Goal: Task Accomplishment & Management: Manage account settings

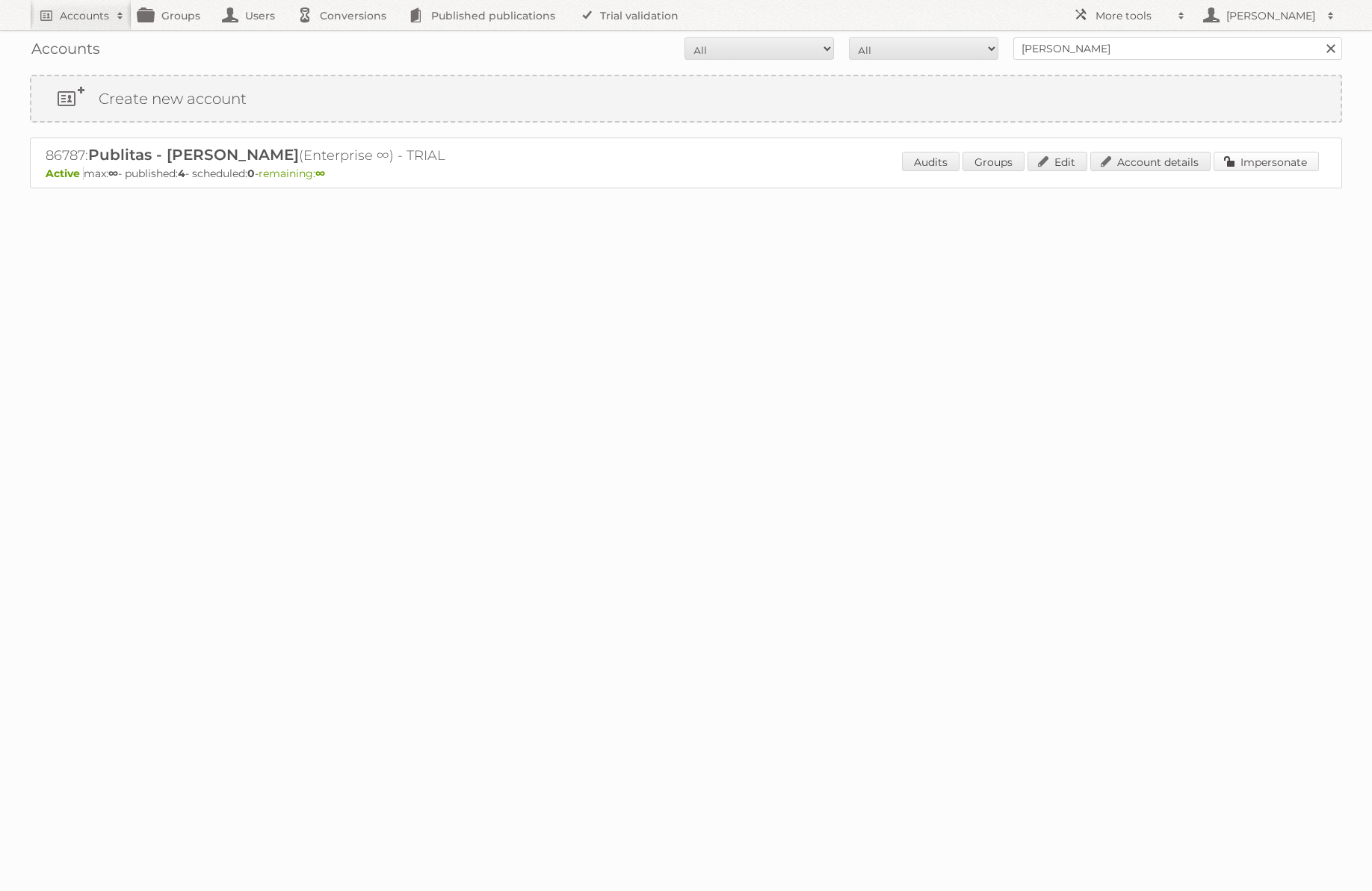
click at [1276, 158] on link "Impersonate" at bounding box center [1265, 161] width 105 height 20
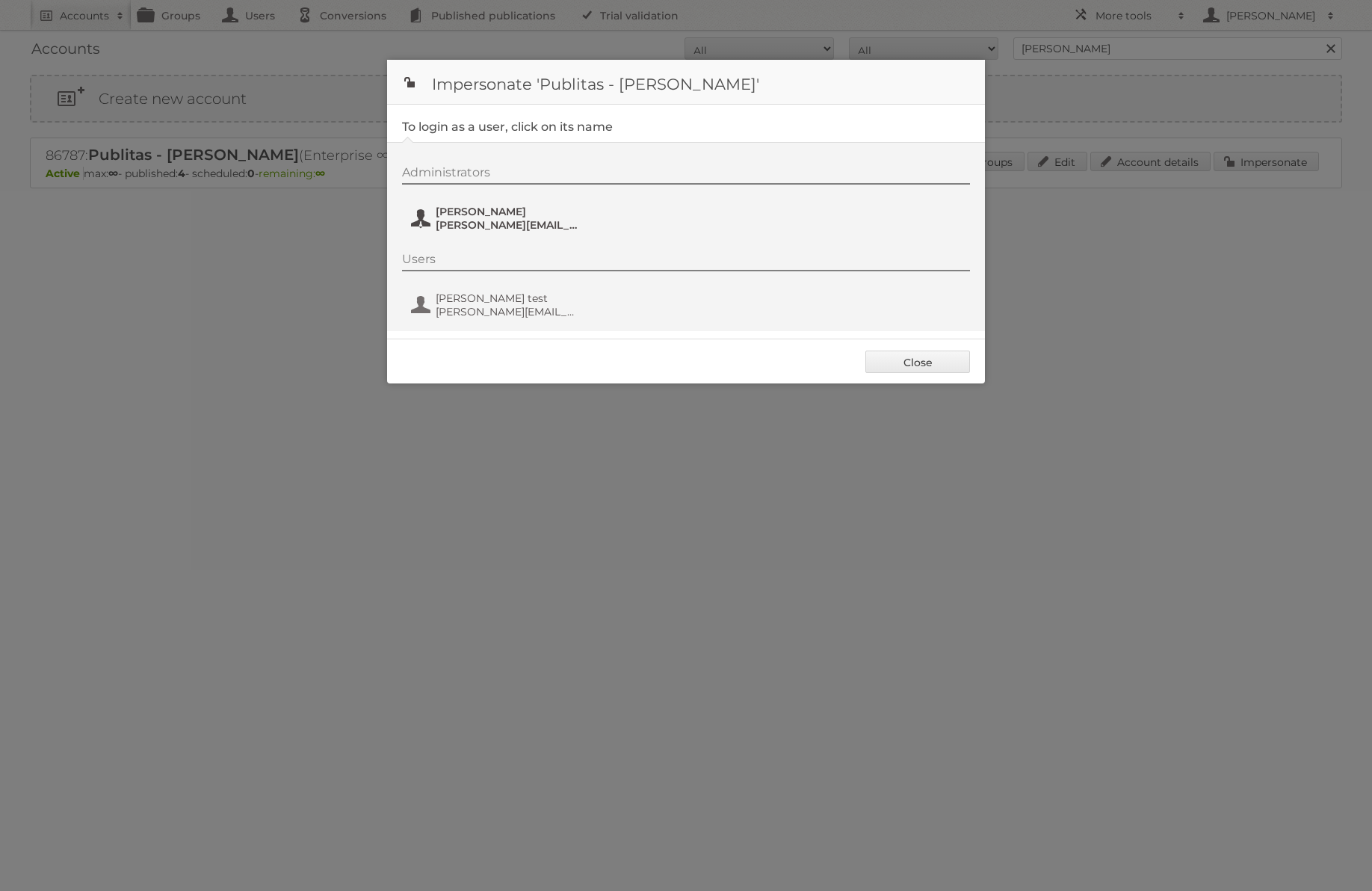
click at [470, 225] on span "jose@publitas.com" at bounding box center [509, 225] width 145 height 14
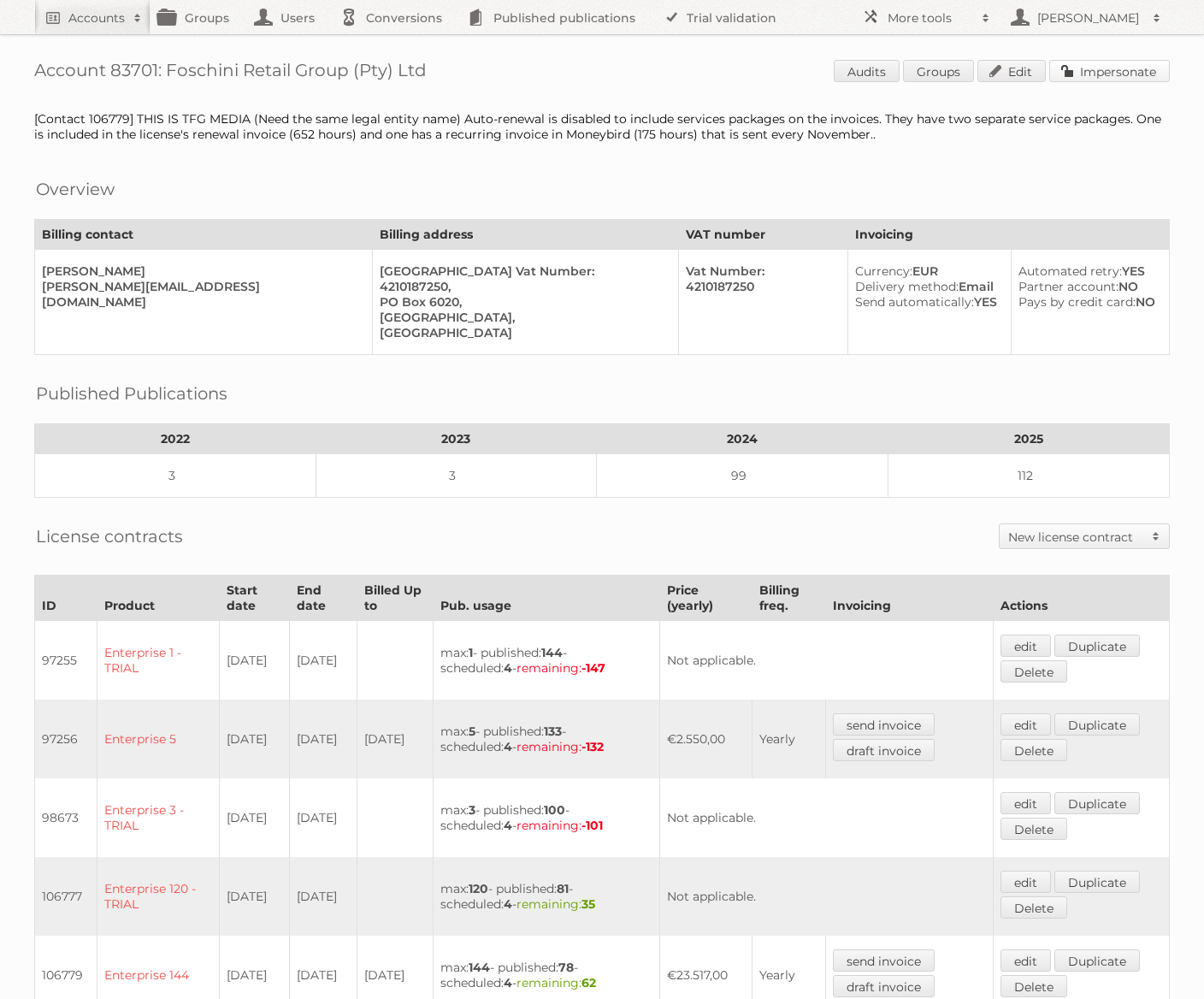
click at [1105, 72] on link "Impersonate" at bounding box center [1109, 70] width 120 height 22
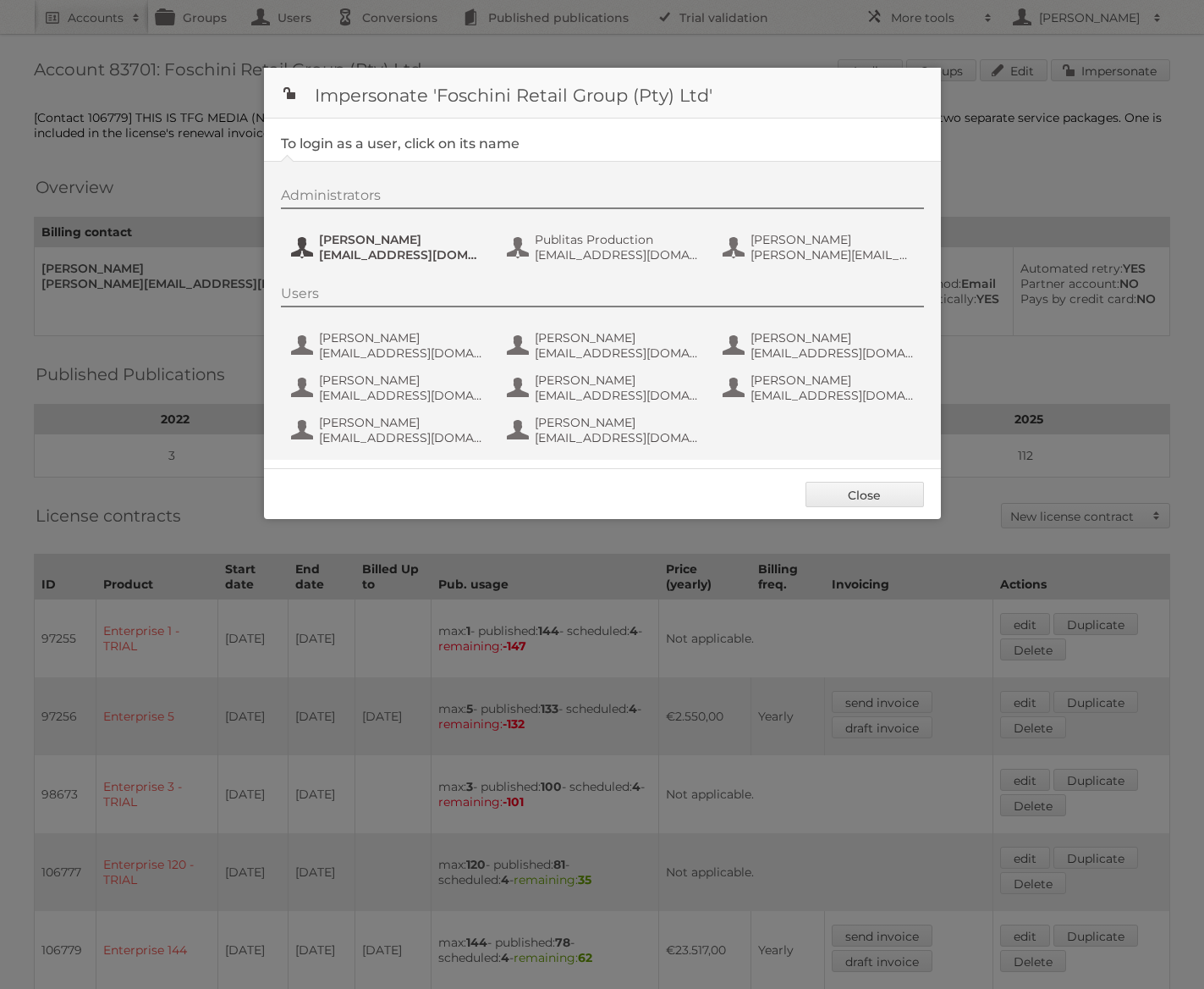
click at [399, 247] on span "[EMAIL_ADDRESS][DOMAIN_NAME]" at bounding box center [401, 255] width 164 height 15
